Goal: Navigation & Orientation: Find specific page/section

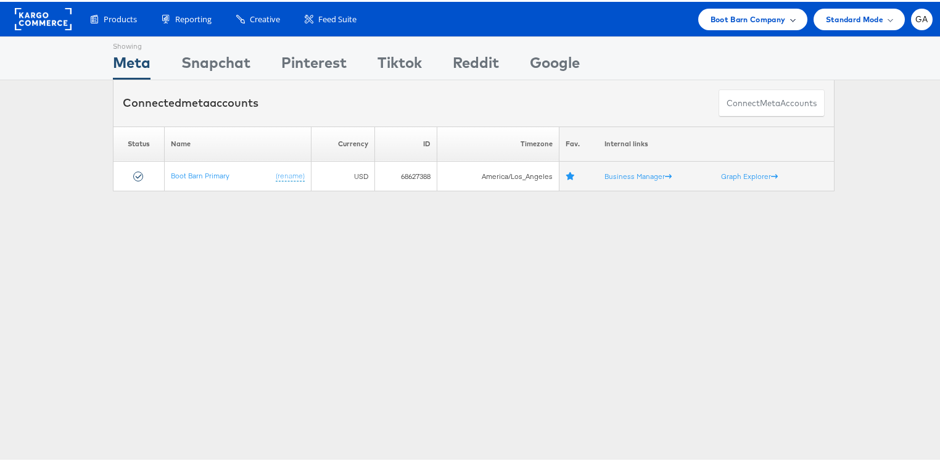
click at [757, 16] on span "Boot Barn Company" at bounding box center [748, 17] width 75 height 13
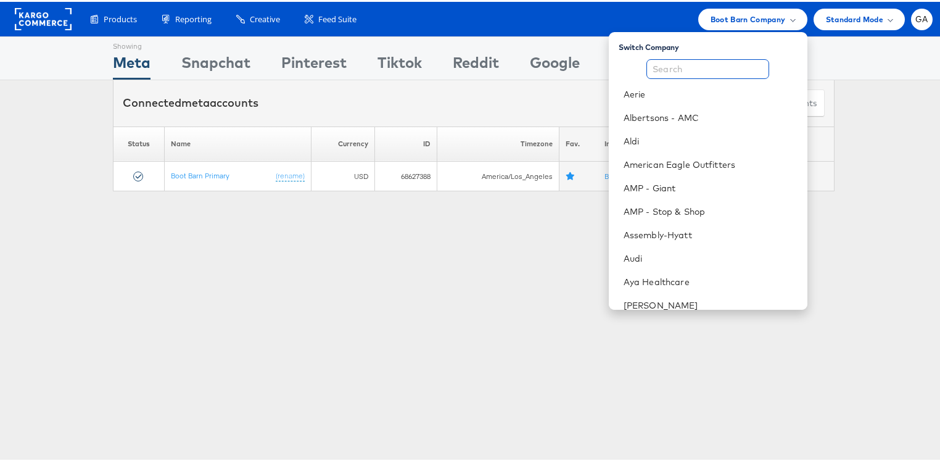
click at [706, 65] on input "text" at bounding box center [707, 67] width 123 height 20
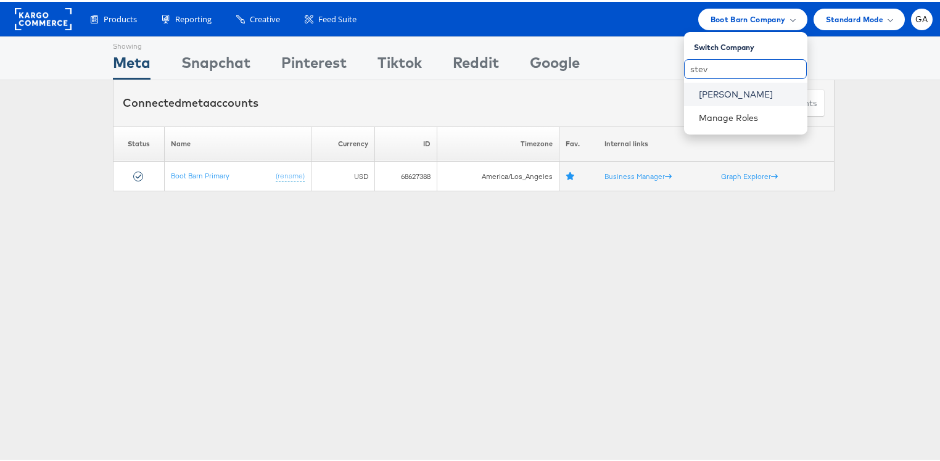
type input "stev"
click at [717, 89] on link "[PERSON_NAME]" at bounding box center [748, 92] width 99 height 12
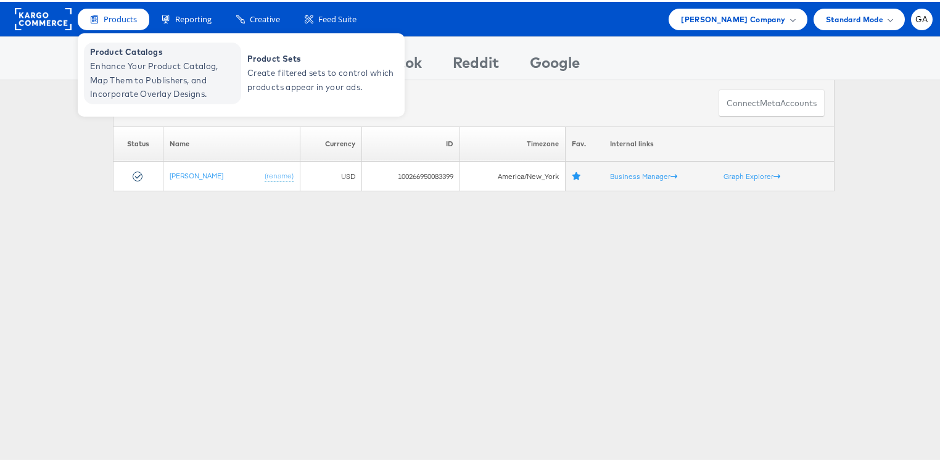
click at [124, 51] on span "Product Catalogs" at bounding box center [164, 50] width 148 height 14
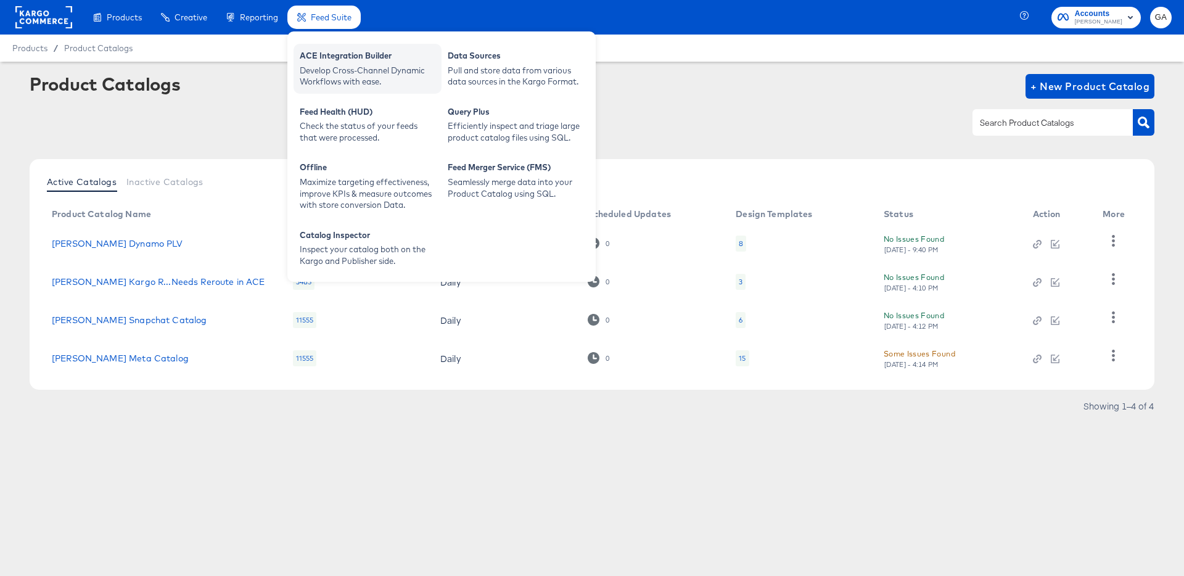
click at [331, 52] on div "ACE Integration Builder" at bounding box center [368, 57] width 136 height 15
